Goal: Task Accomplishment & Management: Use online tool/utility

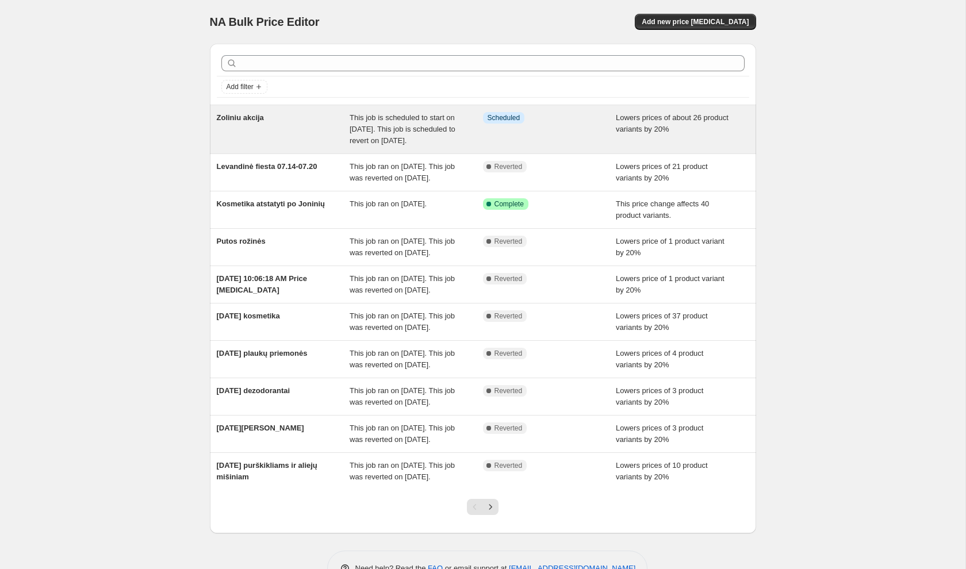
click at [453, 140] on span "This job is scheduled to start on [DATE]. This job is scheduled to revert on [D…" at bounding box center [402, 129] width 106 height 32
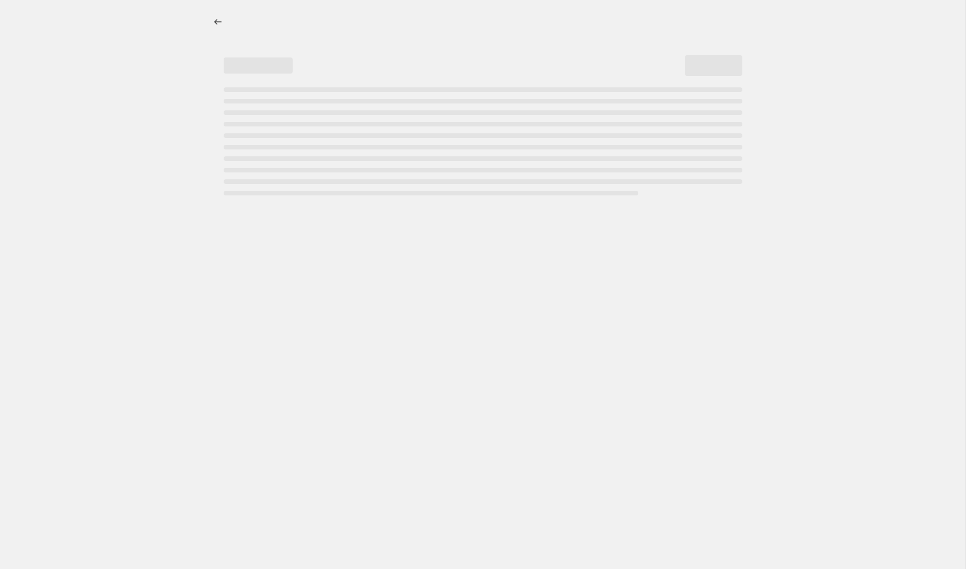
select select "percentage"
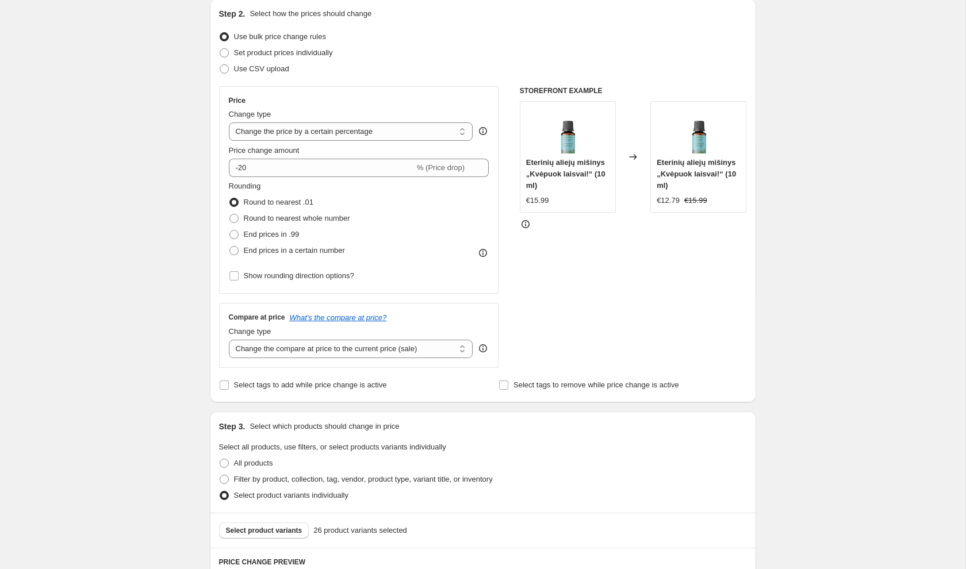
scroll to position [232, 0]
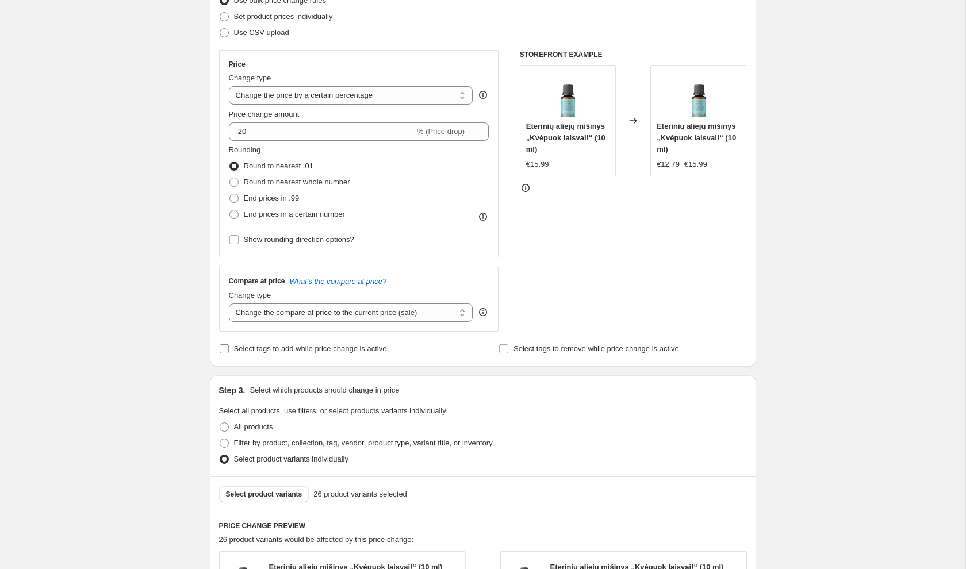
click at [349, 349] on span "Select tags to add while price change is active" at bounding box center [310, 348] width 153 height 9
click at [229, 349] on input "Select tags to add while price change is active" at bounding box center [224, 348] width 9 height 9
checkbox input "true"
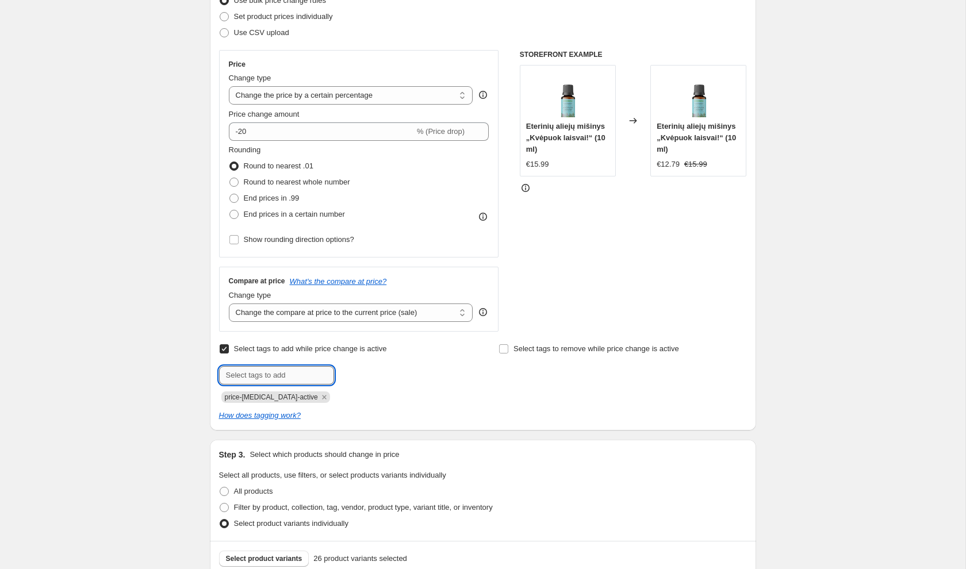
click at [313, 371] on input "text" at bounding box center [276, 375] width 115 height 18
paste input "Išpardavimas"
type input "Išpardavimas"
click at [362, 371] on span "Išpardavimas" at bounding box center [381, 374] width 44 height 8
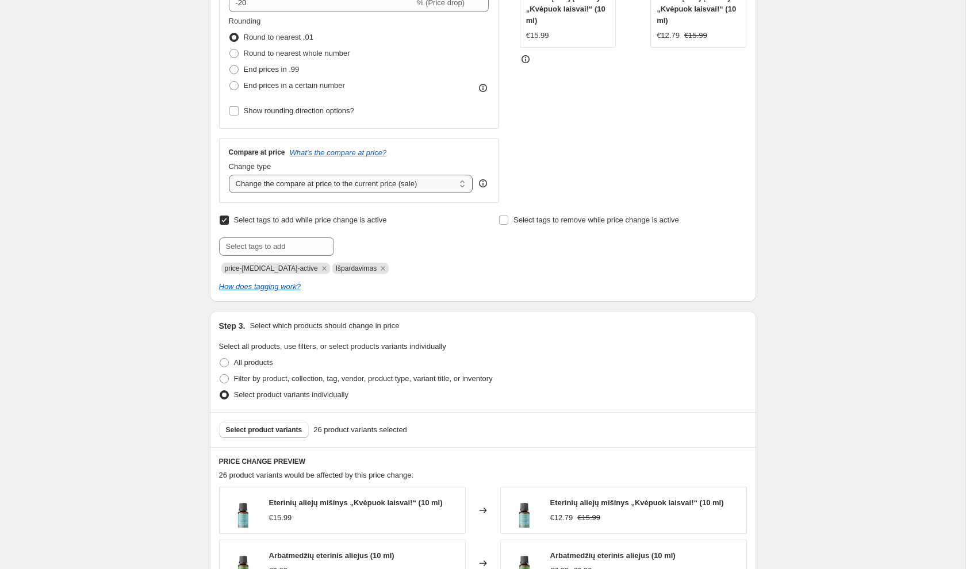
scroll to position [963, 0]
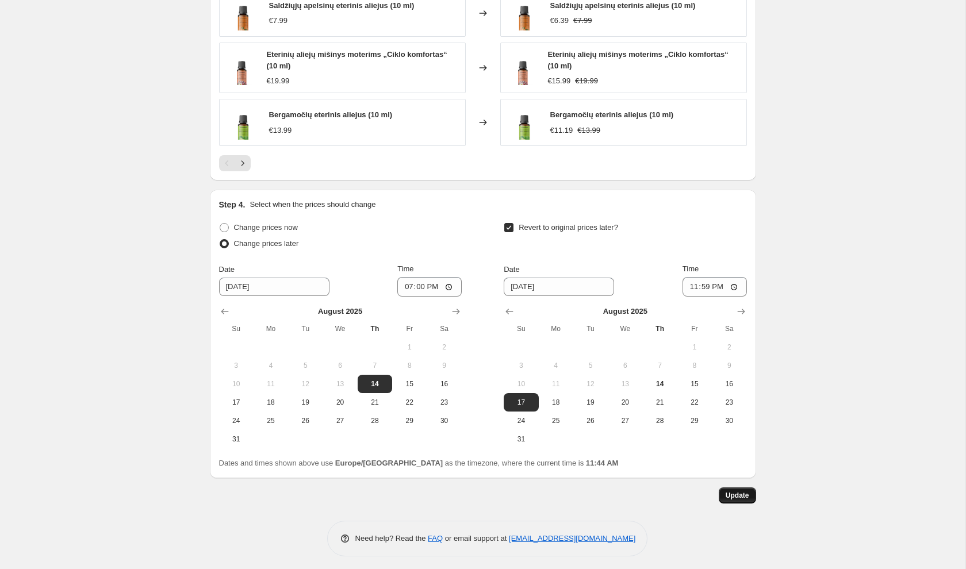
click at [733, 491] on span "Update" at bounding box center [737, 495] width 24 height 9
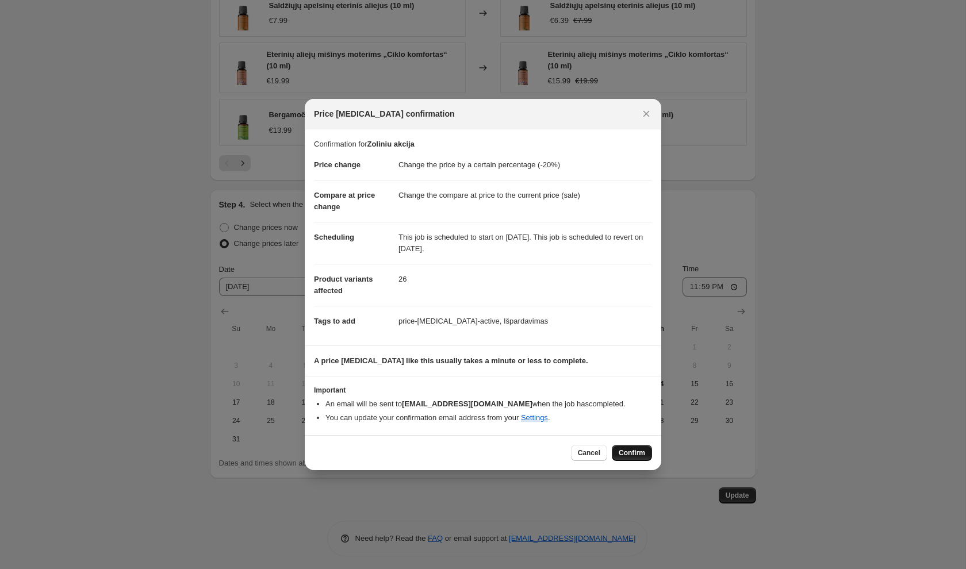
click at [638, 455] on span "Confirm" at bounding box center [631, 452] width 26 height 9
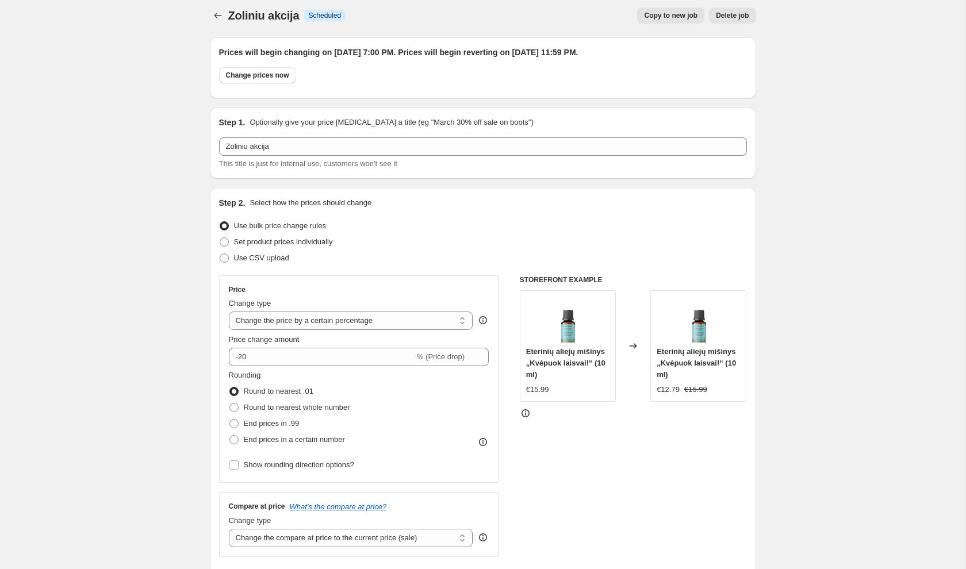
scroll to position [0, 0]
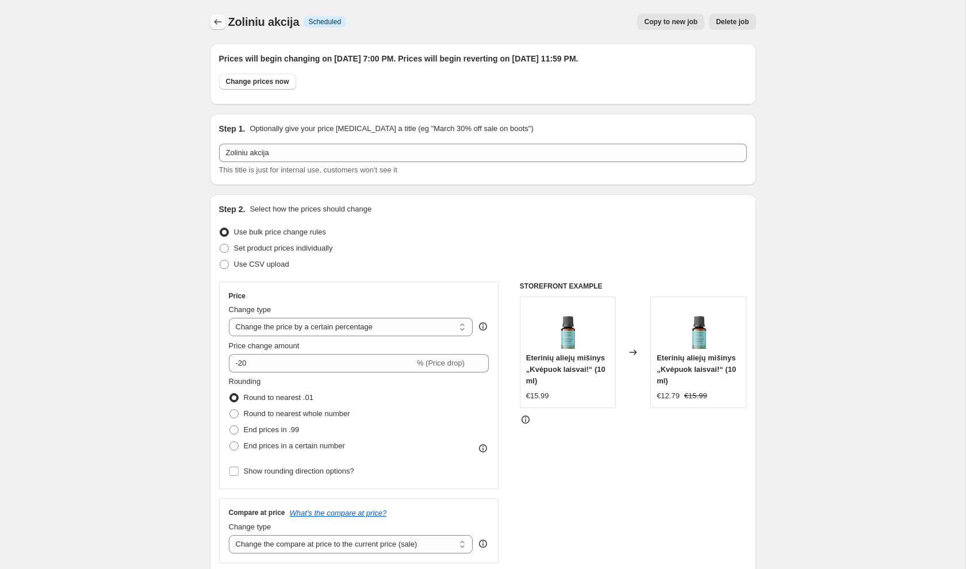
click at [221, 21] on icon "Price change jobs" at bounding box center [217, 21] width 11 height 11
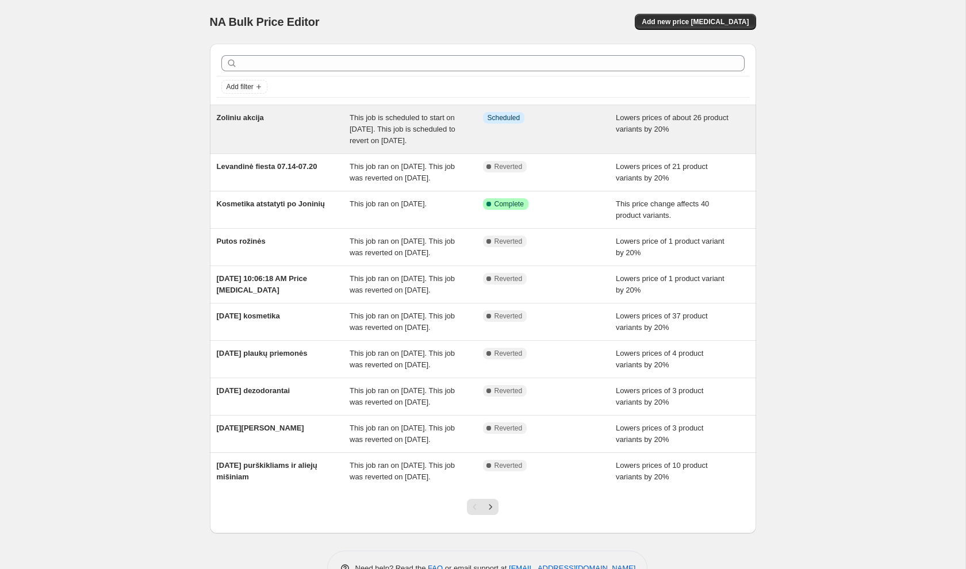
click at [325, 144] on div "Zoliniu akcija" at bounding box center [283, 129] width 133 height 34
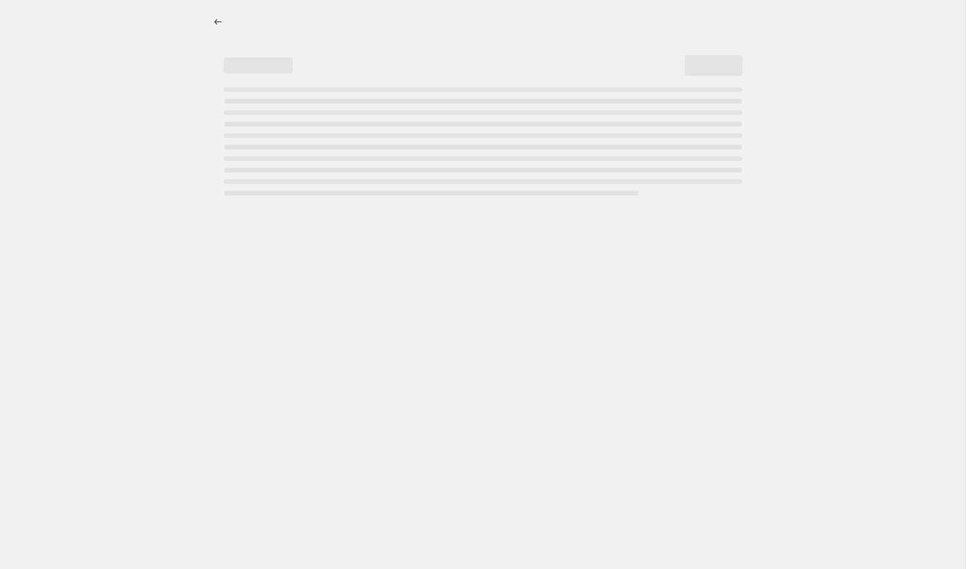
select select "percentage"
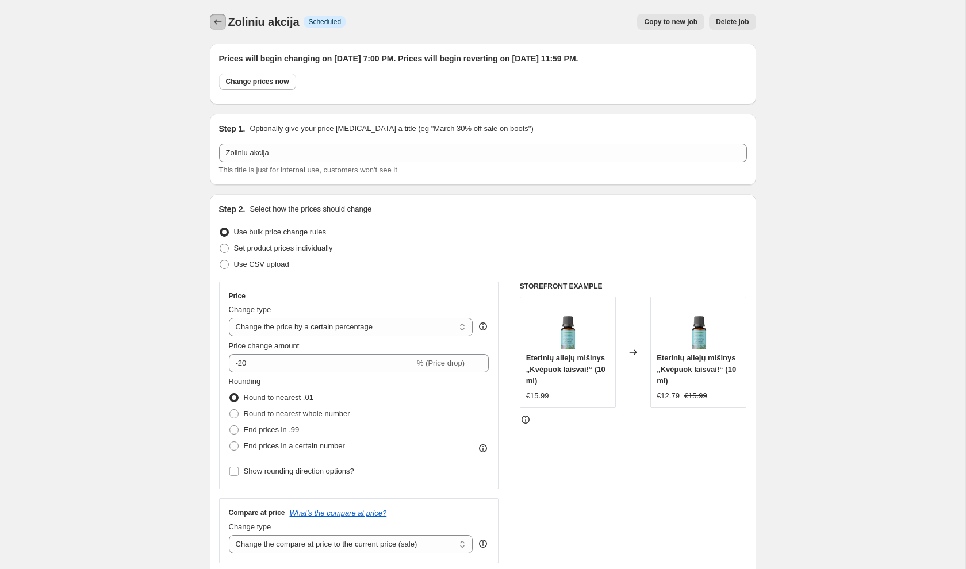
click at [219, 22] on icon "Price change jobs" at bounding box center [217, 21] width 11 height 11
